Goal: Navigation & Orientation: Find specific page/section

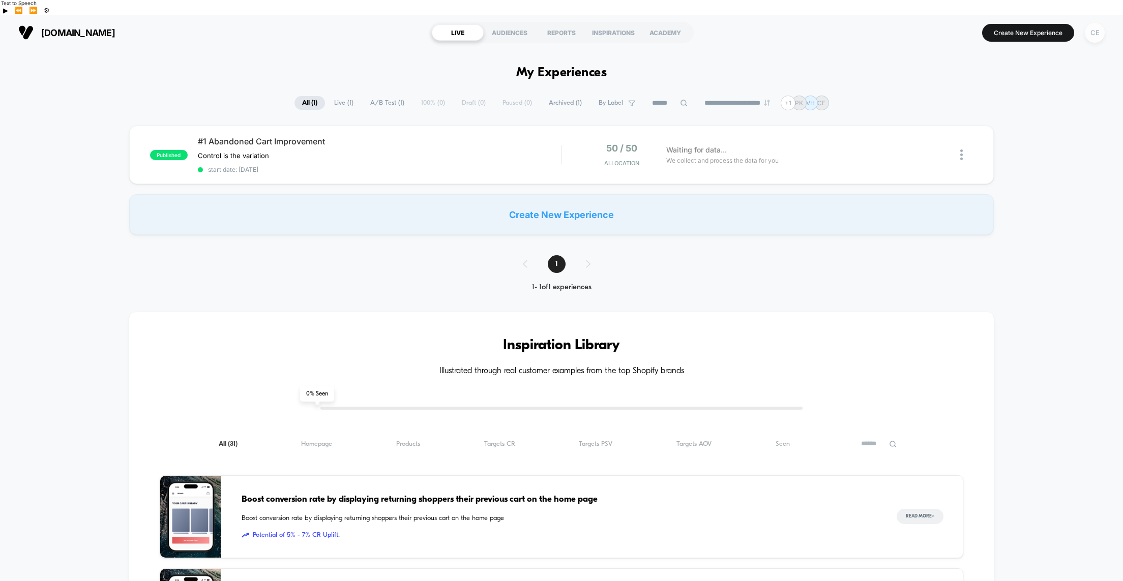
click at [1098, 23] on div "CE" at bounding box center [1095, 33] width 20 height 20
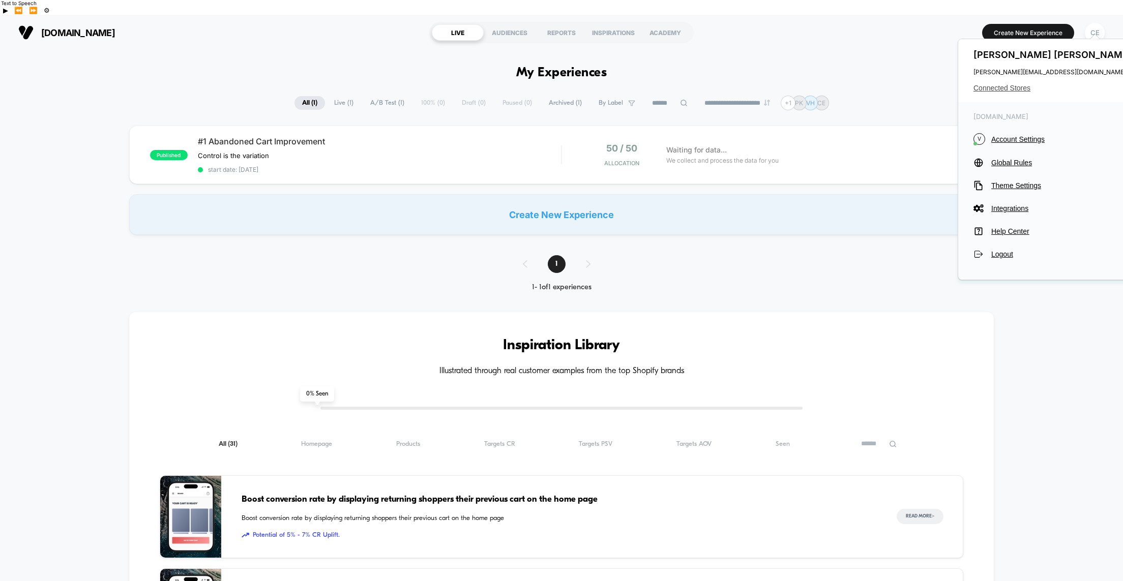
click at [1014, 87] on span "Connected Stores" at bounding box center [1053, 88] width 161 height 8
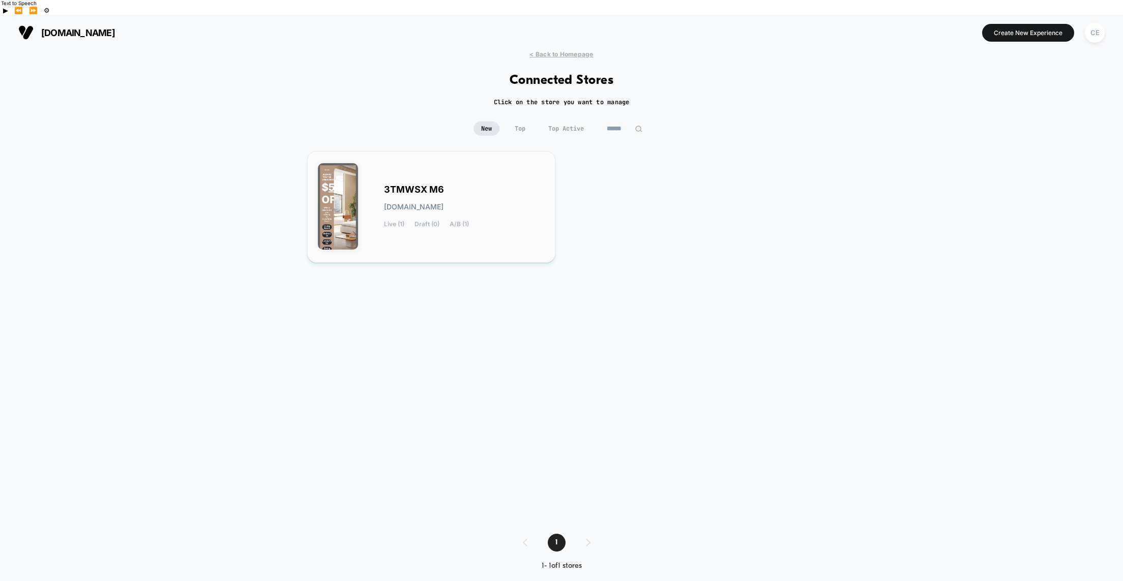
click at [533, 162] on div "3TMWSX M6 [DOMAIN_NAME] Live (1) Draft (0) A/B (1)" at bounding box center [431, 207] width 227 height 91
